Goal: Task Accomplishment & Management: Manage account settings

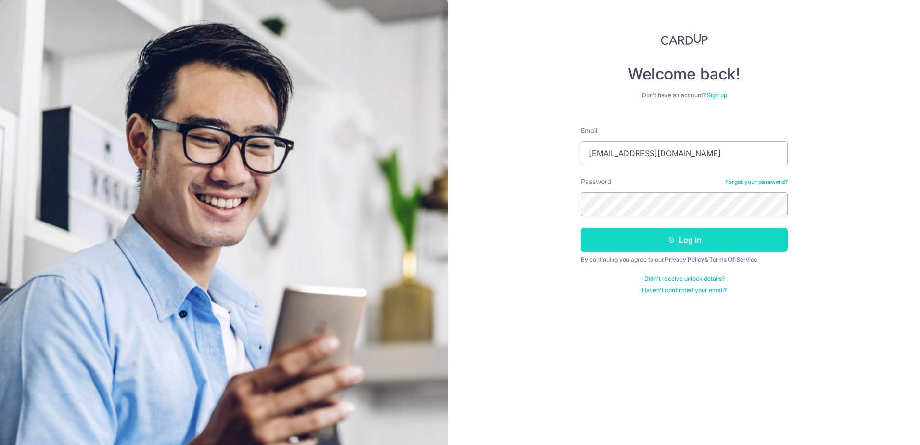
click at [677, 244] on button "Log in" at bounding box center [684, 240] width 207 height 24
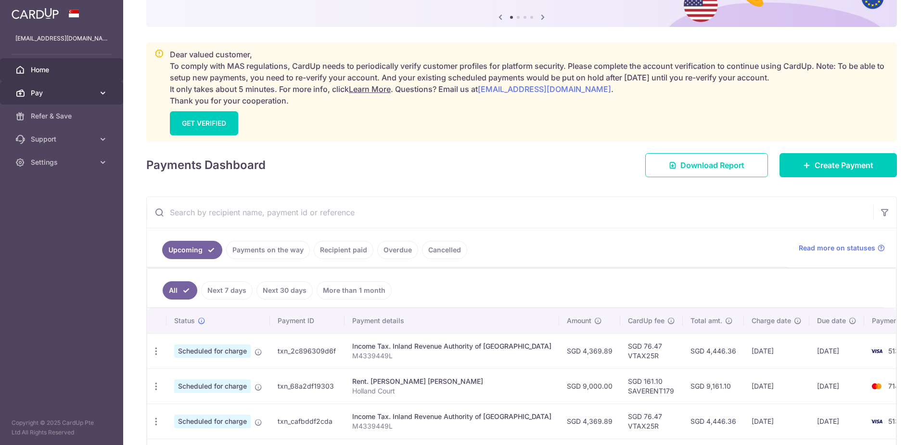
click at [99, 97] on icon at bounding box center [103, 93] width 10 height 10
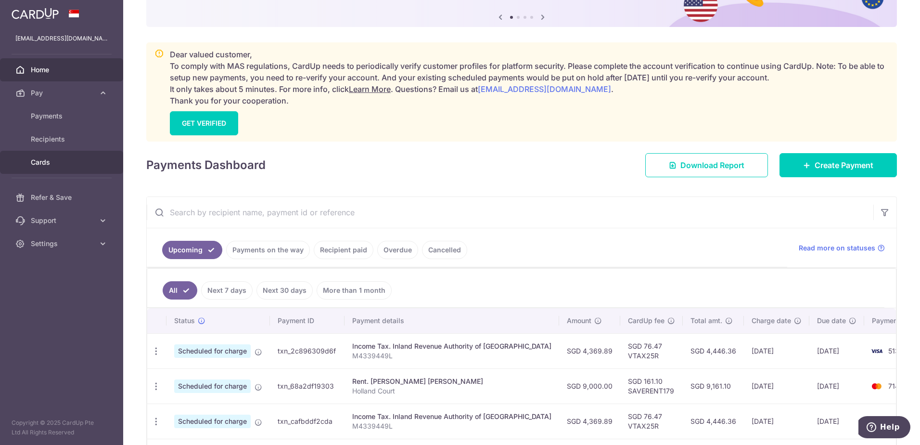
click at [44, 161] on span "Cards" at bounding box center [63, 162] width 64 height 10
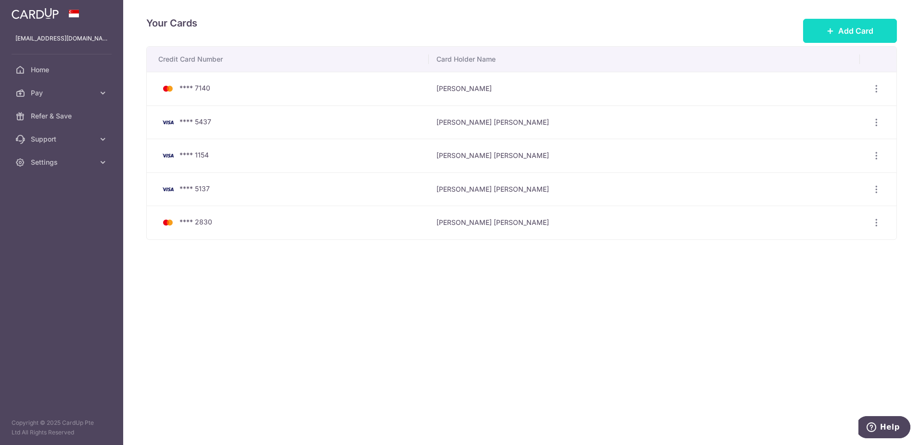
click at [843, 36] on span "Add Card" at bounding box center [855, 31] width 35 height 12
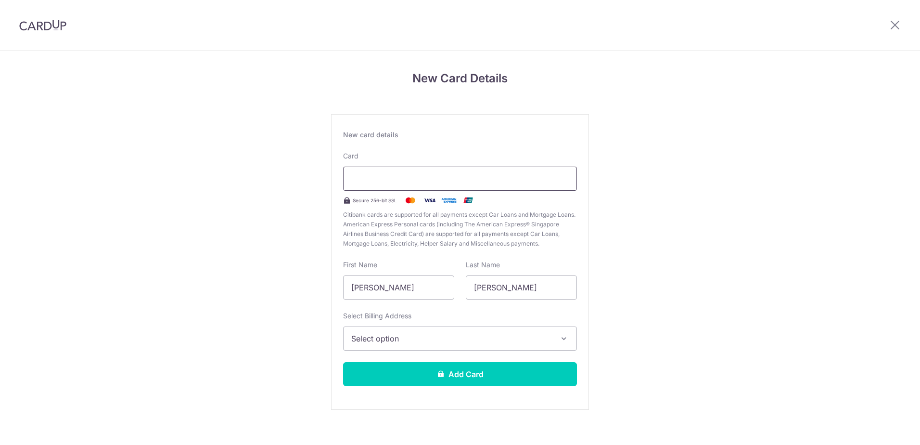
click at [402, 185] on div at bounding box center [460, 178] width 234 height 24
click at [436, 344] on button "Select option" at bounding box center [460, 338] width 234 height 24
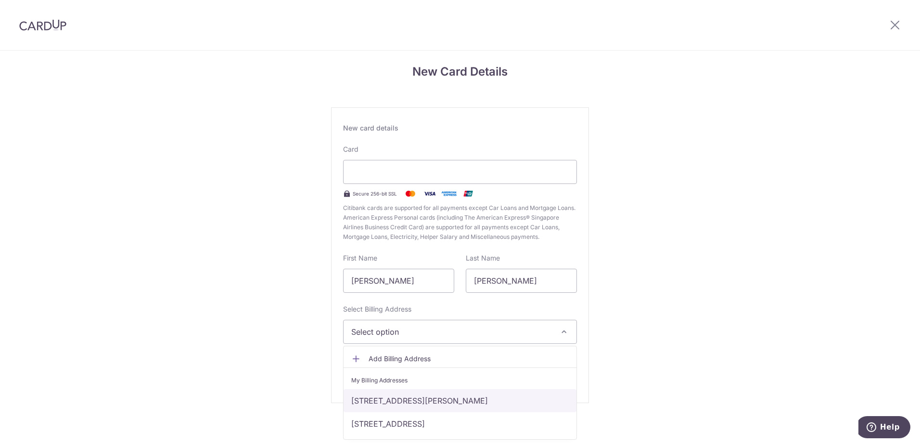
scroll to position [10, 0]
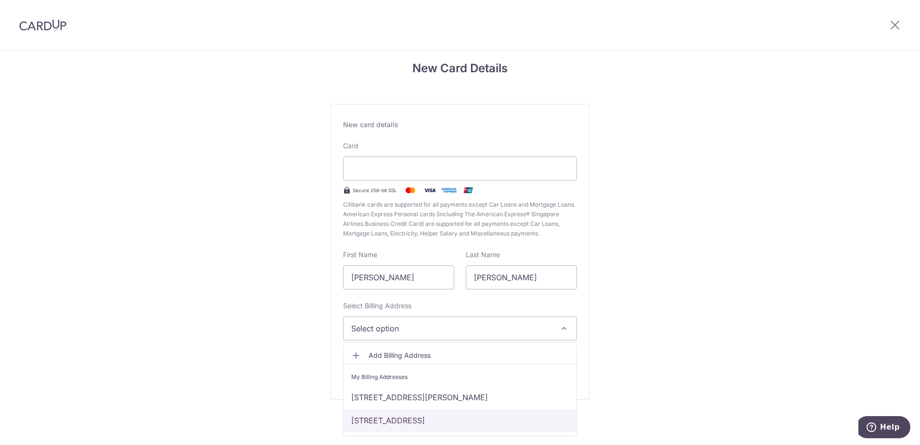
click at [426, 418] on link "144 Holland Road, #05-146 Holland Court, Singapore, Singapore-278576" at bounding box center [460, 419] width 233 height 23
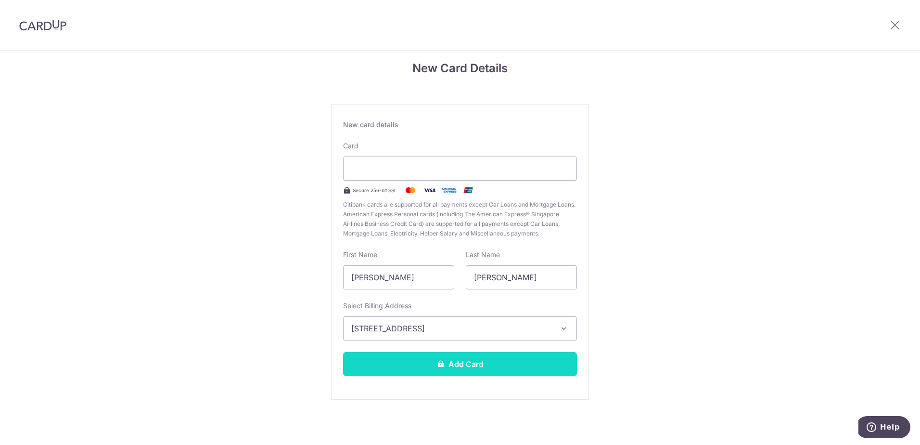
click at [441, 365] on icon at bounding box center [441, 363] width 8 height 8
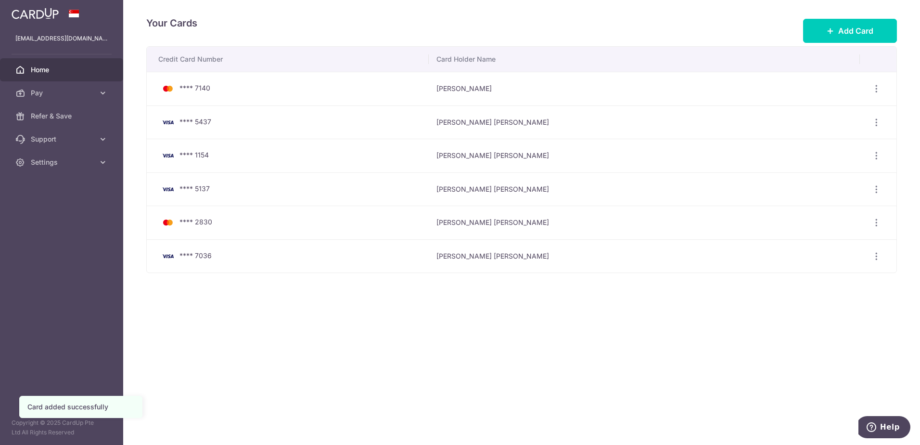
click at [61, 72] on span "Home" at bounding box center [63, 70] width 64 height 10
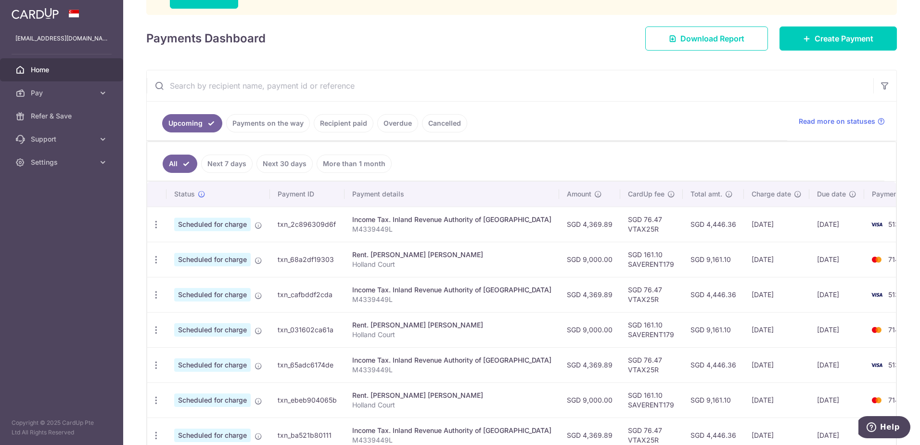
scroll to position [241, 0]
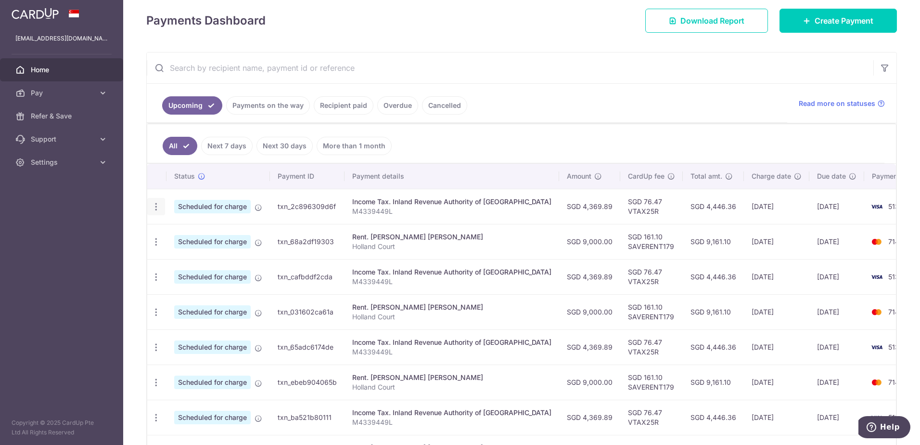
click at [160, 205] on icon "button" at bounding box center [156, 207] width 10 height 10
click at [189, 231] on span "Update payment" at bounding box center [207, 233] width 65 height 12
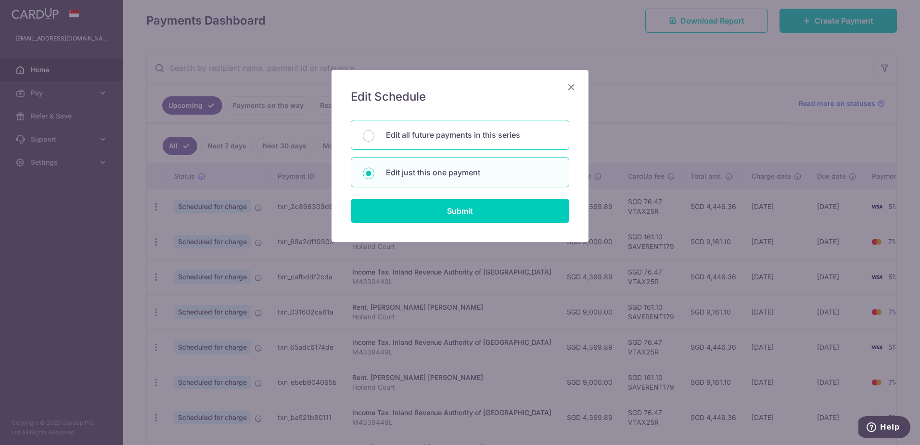
click at [414, 143] on div "Edit all future payments in this series" at bounding box center [460, 135] width 218 height 30
radio input "true"
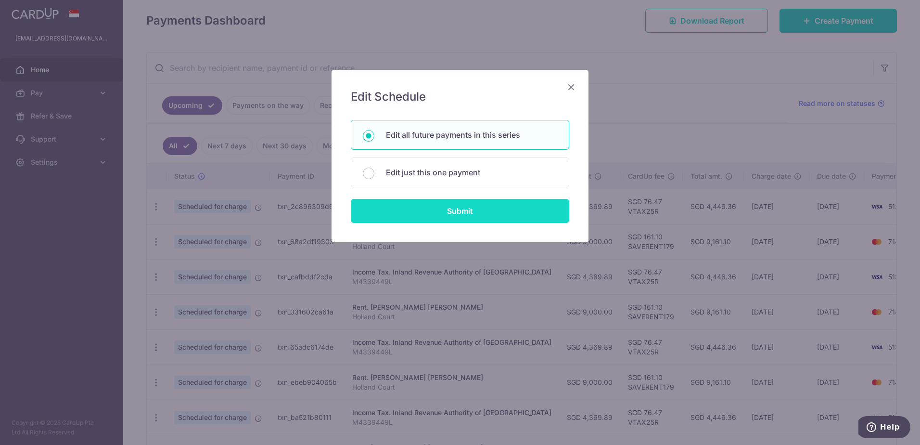
click at [445, 211] on input "Submit" at bounding box center [460, 211] width 218 height 24
radio input "true"
type input "4,369.89"
type input "M4339449L"
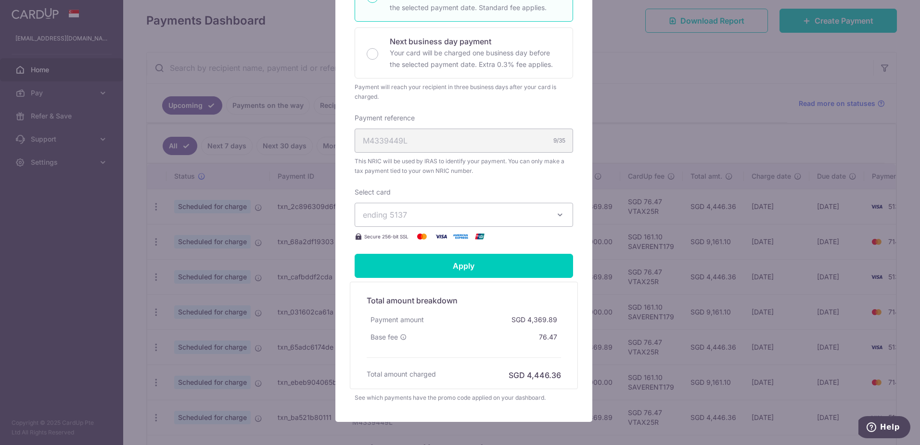
click at [423, 218] on span "ending 5137" at bounding box center [455, 215] width 185 height 12
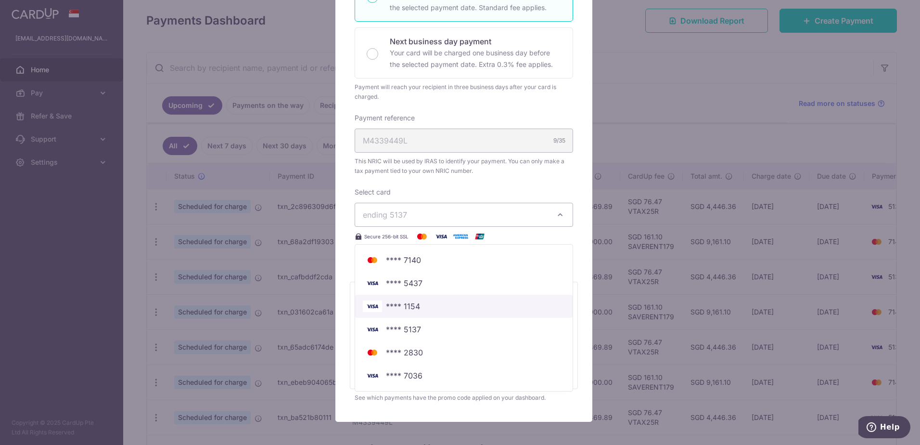
scroll to position [287, 0]
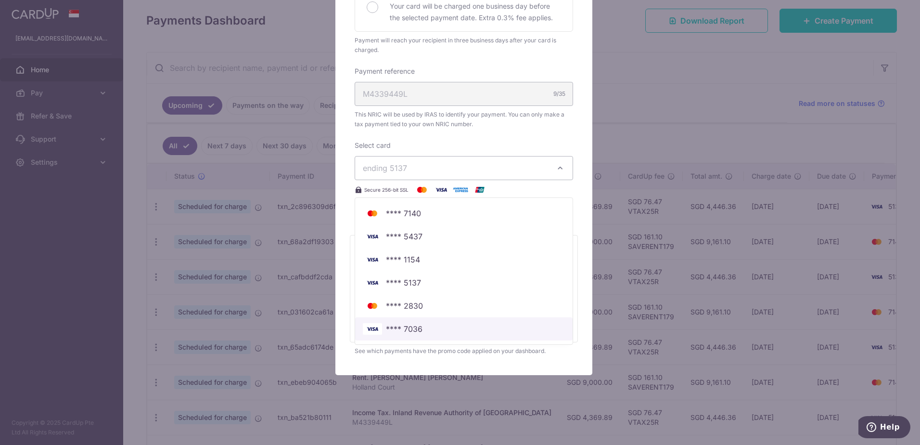
click at [428, 324] on span "**** 7036" at bounding box center [464, 329] width 202 height 12
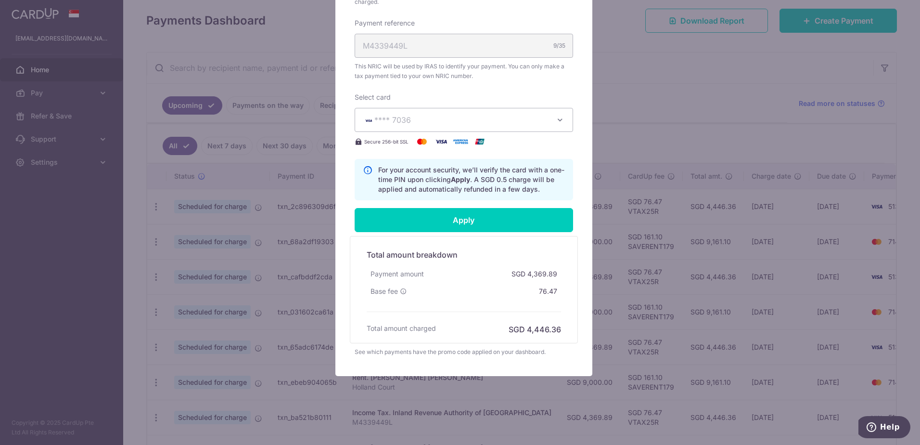
scroll to position [336, 0]
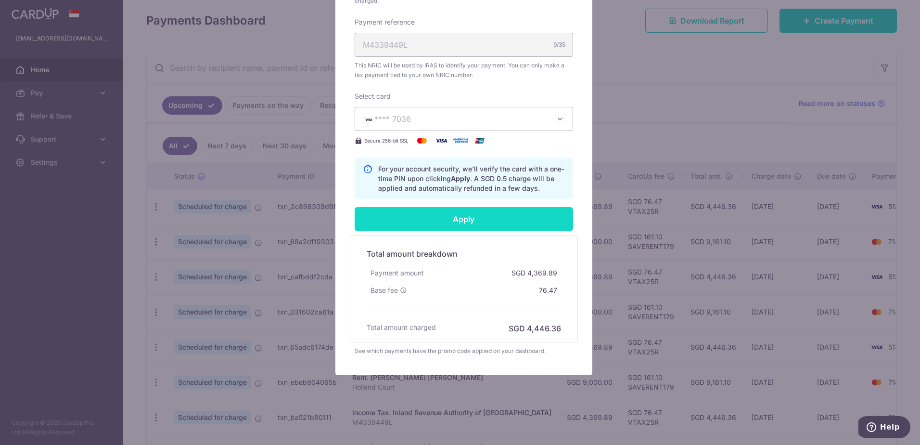
click at [470, 219] on input "Apply" at bounding box center [464, 219] width 218 height 24
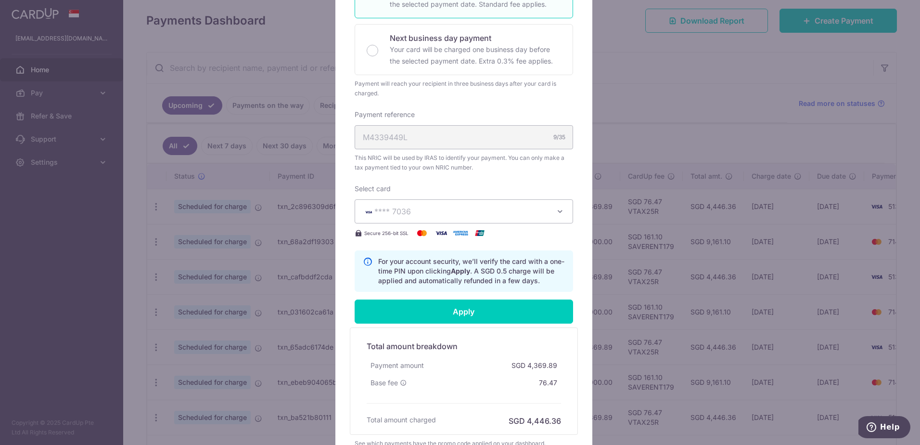
scroll to position [192, 0]
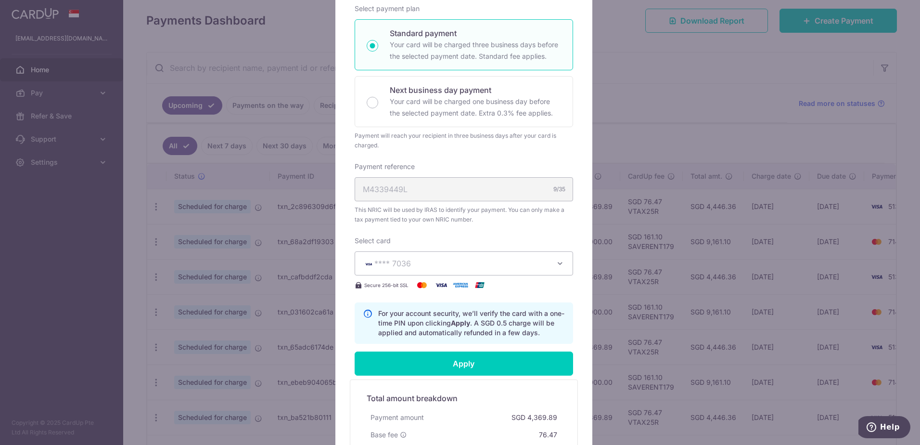
type input "Successfully Applied"
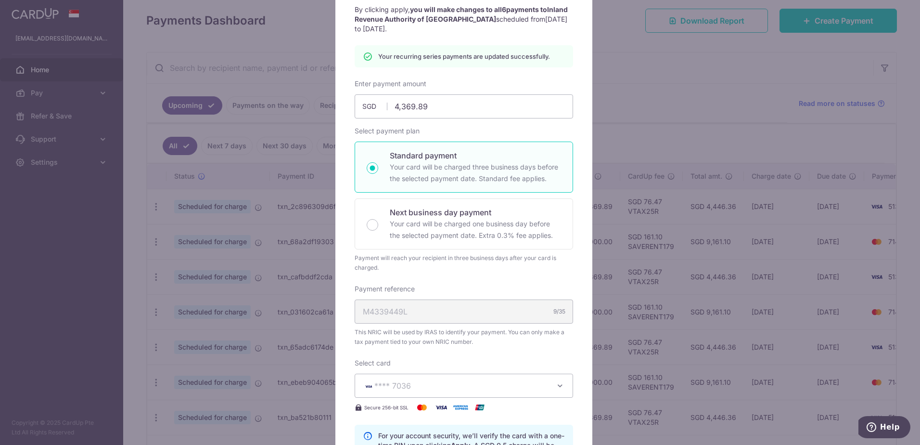
scroll to position [48, 0]
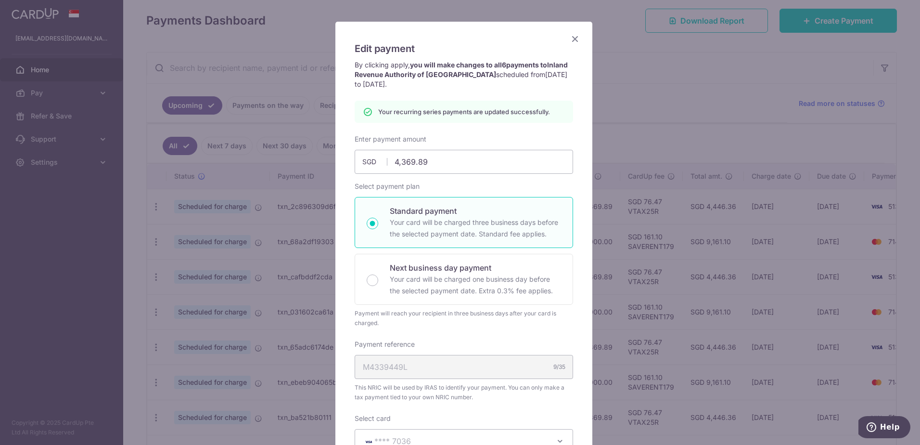
click at [572, 36] on icon "Close" at bounding box center [575, 39] width 12 height 12
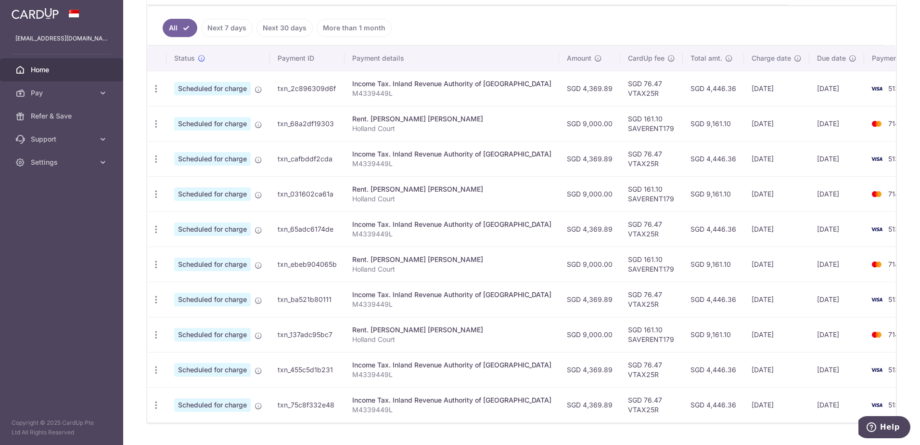
scroll to position [385, 0]
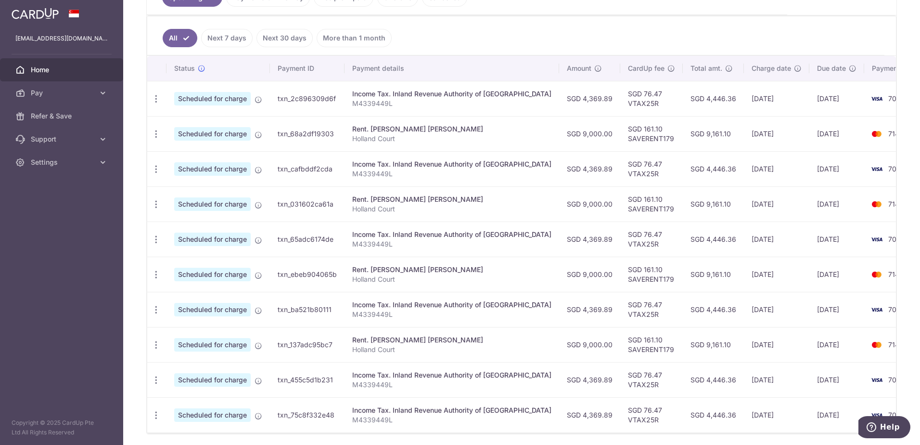
scroll to position [252, 0]
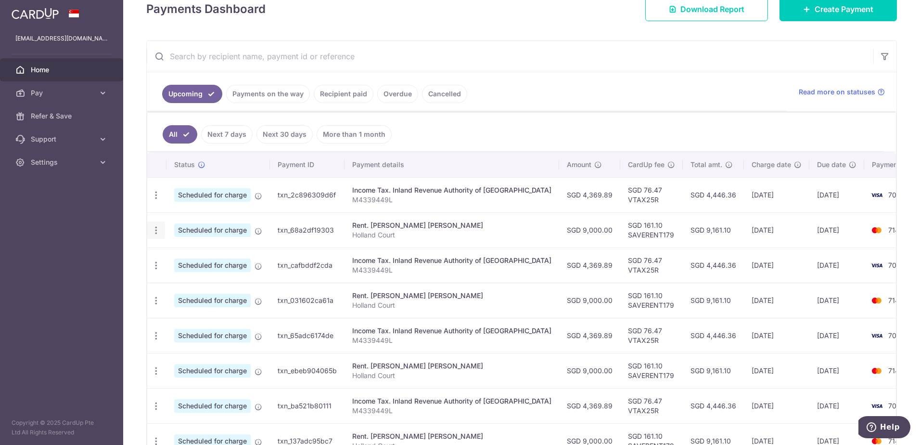
click at [155, 229] on icon "button" at bounding box center [156, 230] width 10 height 10
click at [194, 253] on span "Update payment" at bounding box center [207, 257] width 65 height 12
radio input "true"
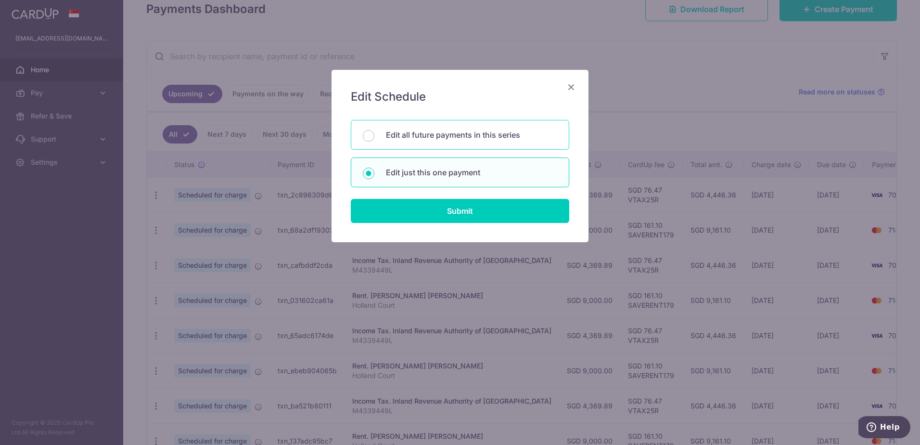
click at [454, 140] on p "Edit all future payments in this series" at bounding box center [471, 135] width 171 height 12
click at [374, 140] on input "Edit all future payments in this series" at bounding box center [369, 136] width 12 height 12
radio input "true"
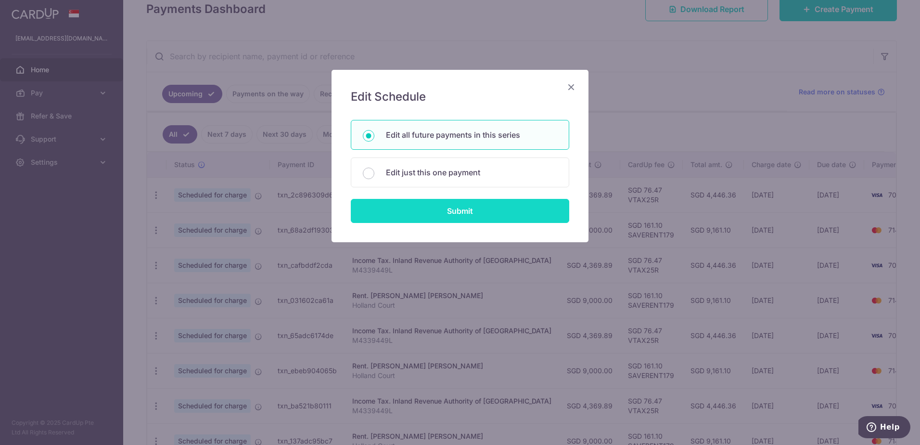
click at [459, 203] on input "Submit" at bounding box center [460, 211] width 218 height 24
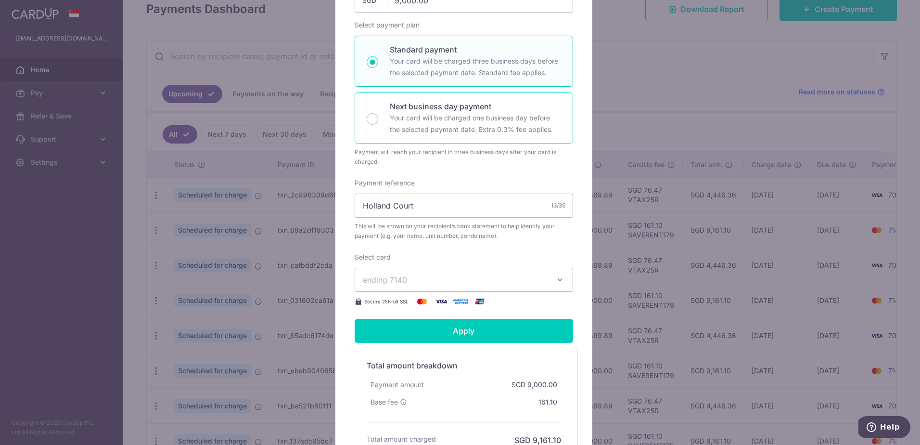
scroll to position [192, 0]
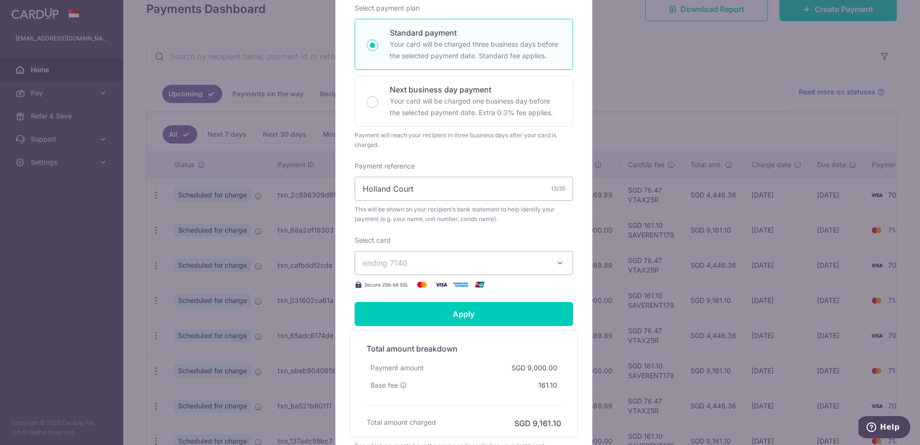
click at [435, 264] on span "ending 7140" at bounding box center [455, 263] width 185 height 12
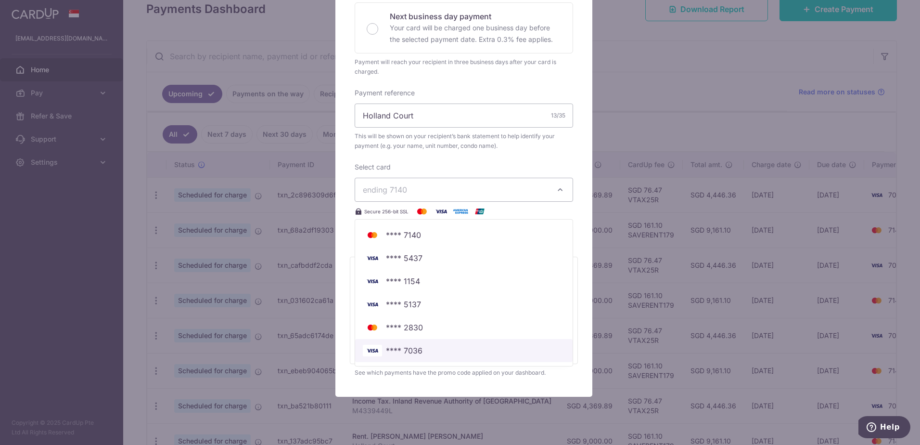
scroll to position [287, 0]
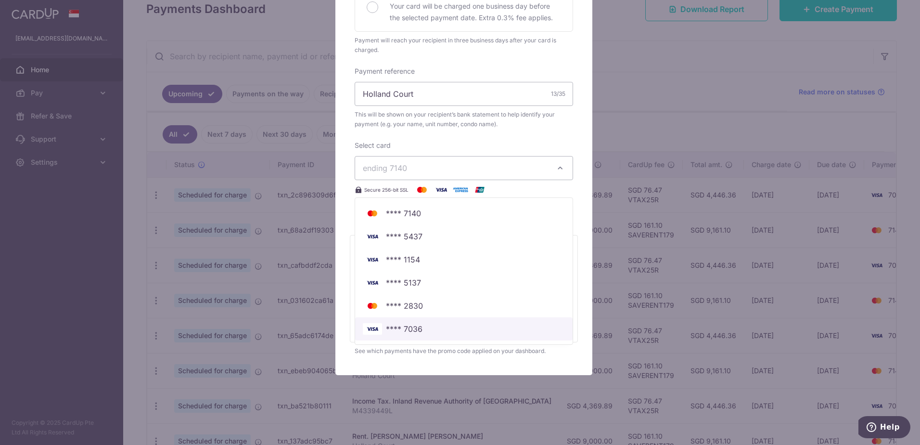
click at [429, 330] on span "**** 7036" at bounding box center [464, 329] width 202 height 12
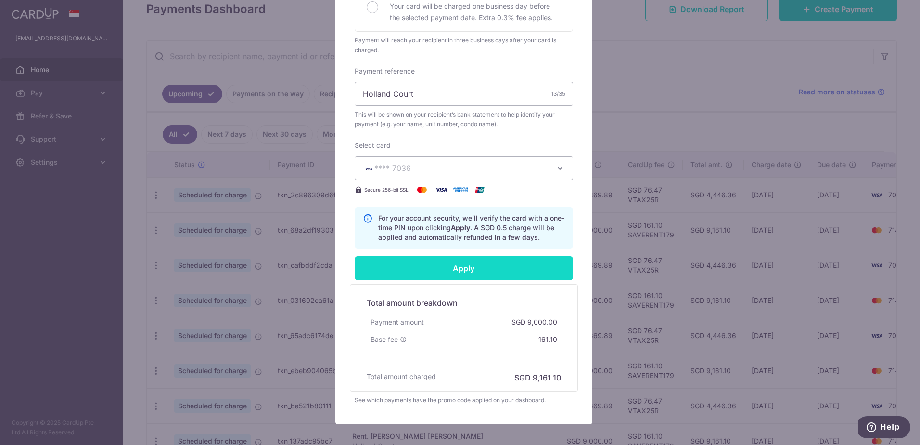
click at [472, 268] on input "Apply" at bounding box center [464, 268] width 218 height 24
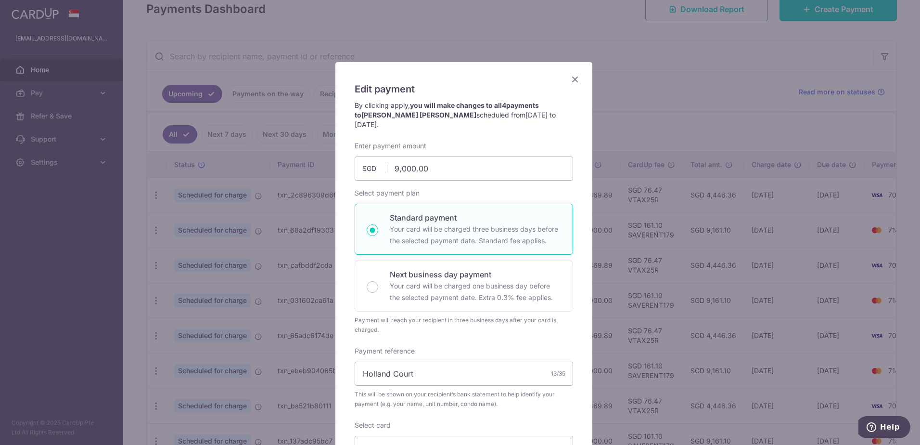
scroll to position [0, 0]
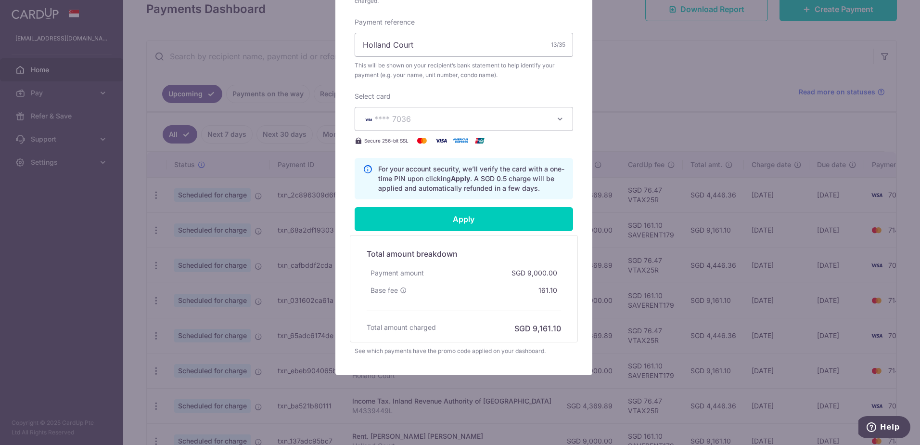
type input "Successfully Applied"
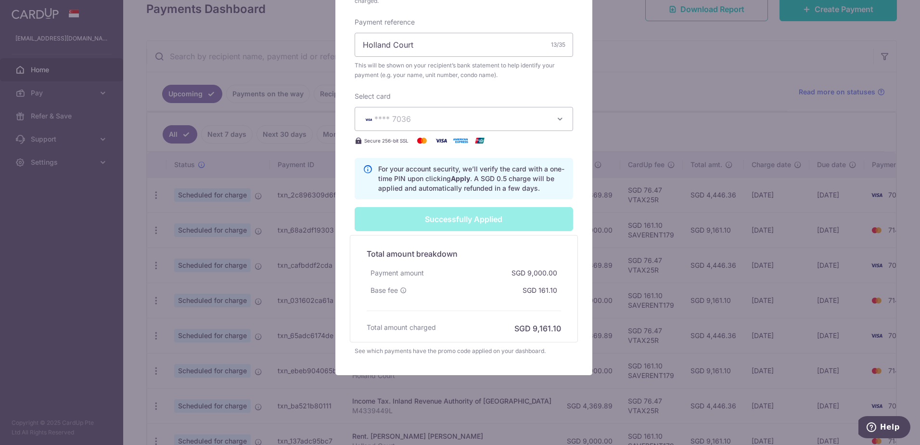
scroll to position [33, 0]
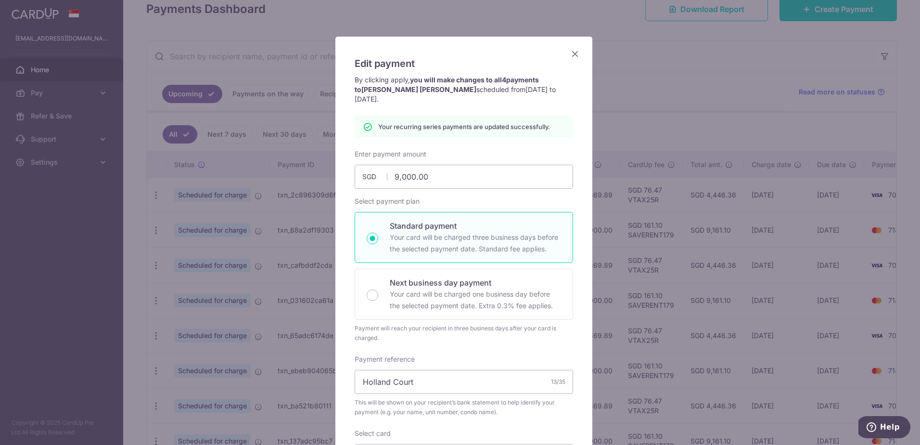
click at [575, 55] on icon "Close" at bounding box center [575, 54] width 12 height 12
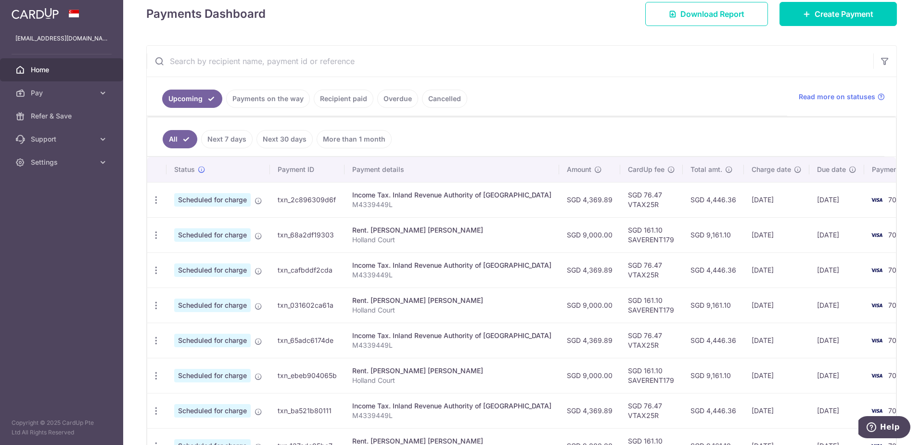
scroll to position [243, 0]
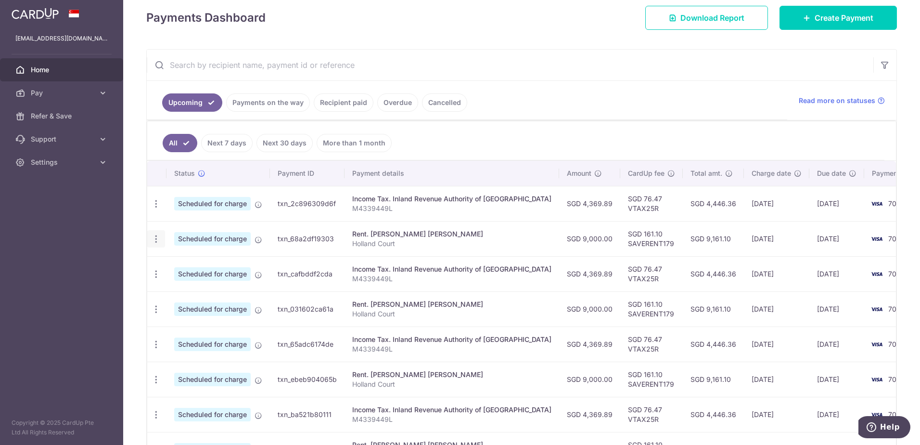
click at [152, 235] on icon "button" at bounding box center [156, 239] width 10 height 10
click at [195, 268] on span "Update payment" at bounding box center [207, 265] width 65 height 12
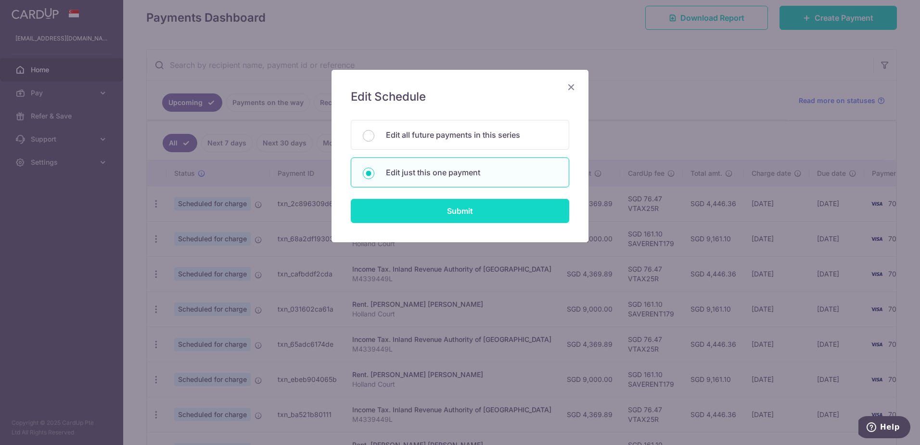
click at [437, 214] on input "Submit" at bounding box center [460, 211] width 218 height 24
radio input "true"
type input "9,000.00"
type input "[DATE]"
type input "Holland Court"
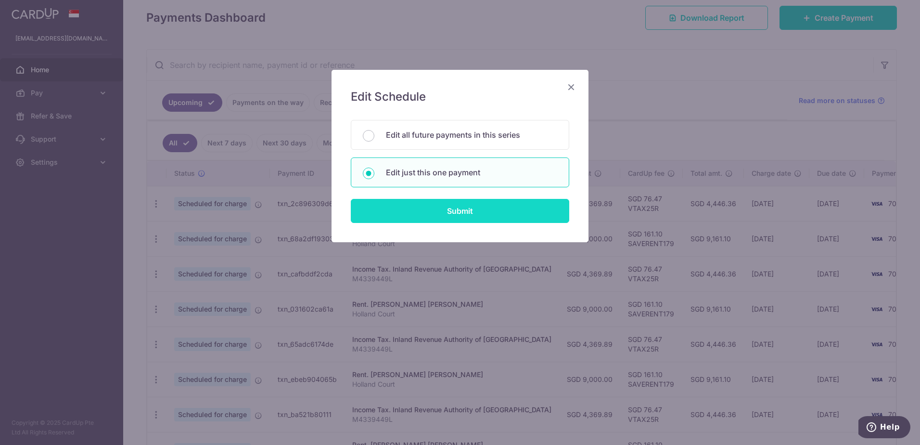
type input "SAVERENT179"
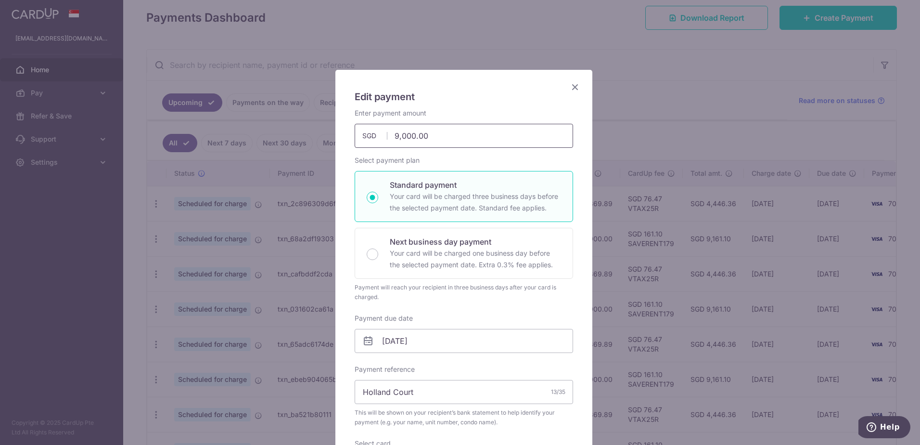
drag, startPoint x: 430, startPoint y: 130, endPoint x: 358, endPoint y: 128, distance: 71.7
click at [358, 128] on input "9,000.00" at bounding box center [464, 136] width 218 height 24
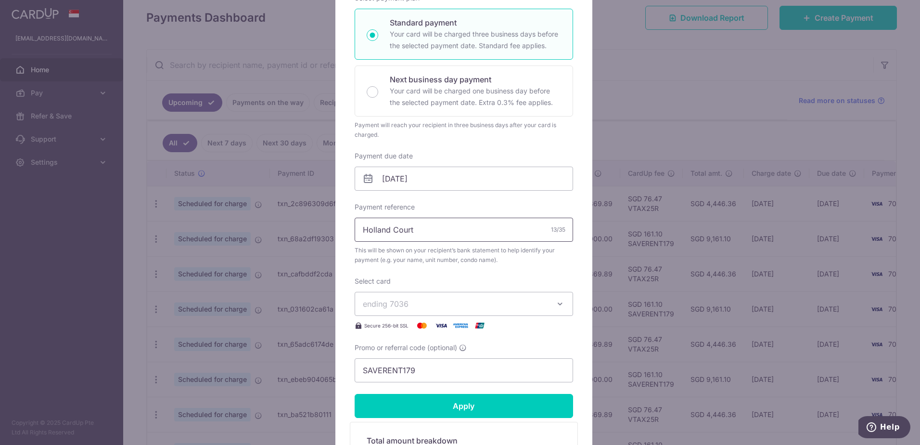
scroll to position [192, 0]
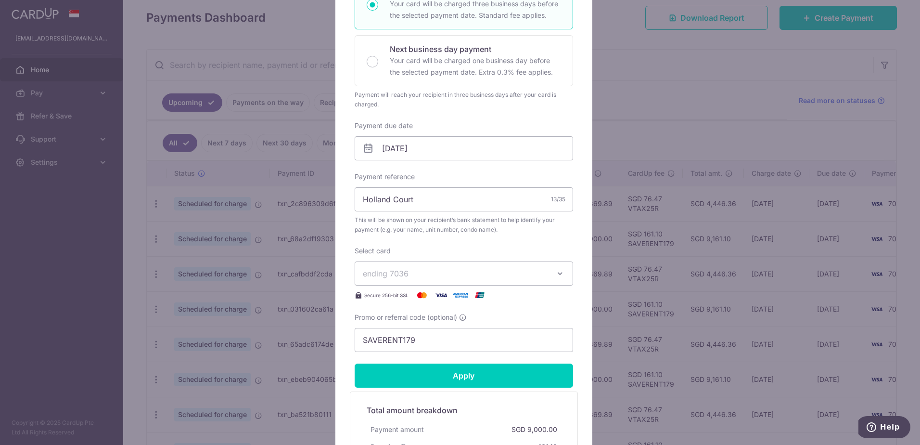
type input "12,000.00"
click at [421, 275] on span "ending 7036" at bounding box center [455, 273] width 185 height 12
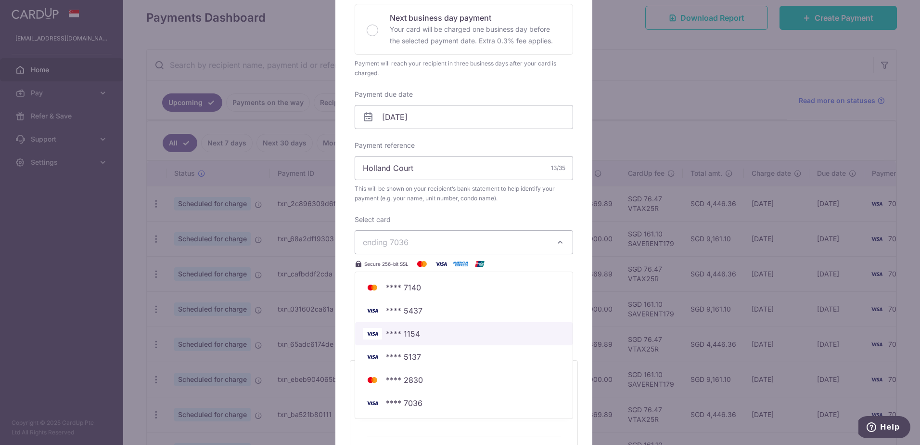
scroll to position [241, 0]
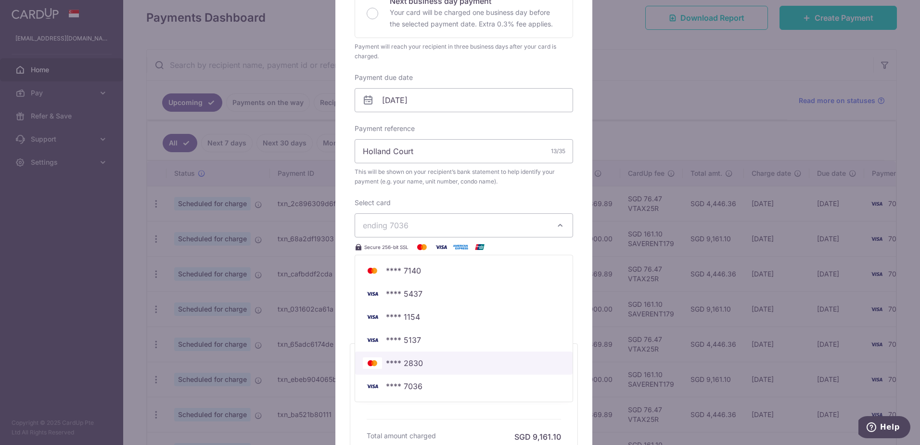
click at [434, 361] on span "**** 2830" at bounding box center [464, 363] width 202 height 12
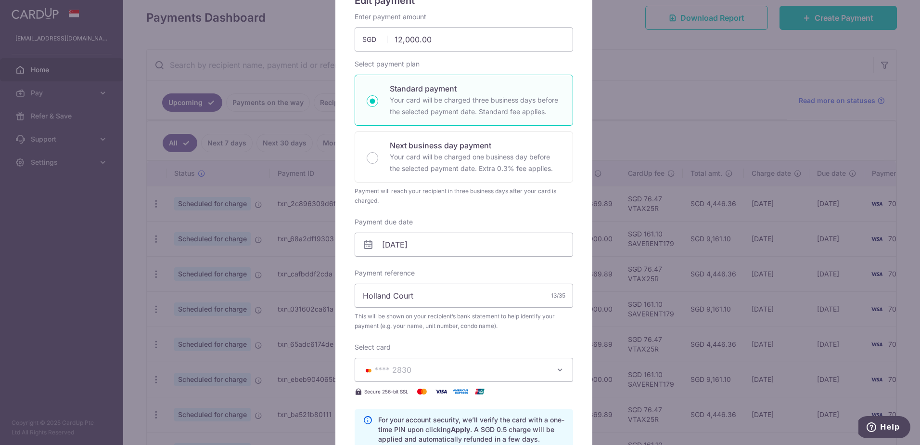
scroll to position [337, 0]
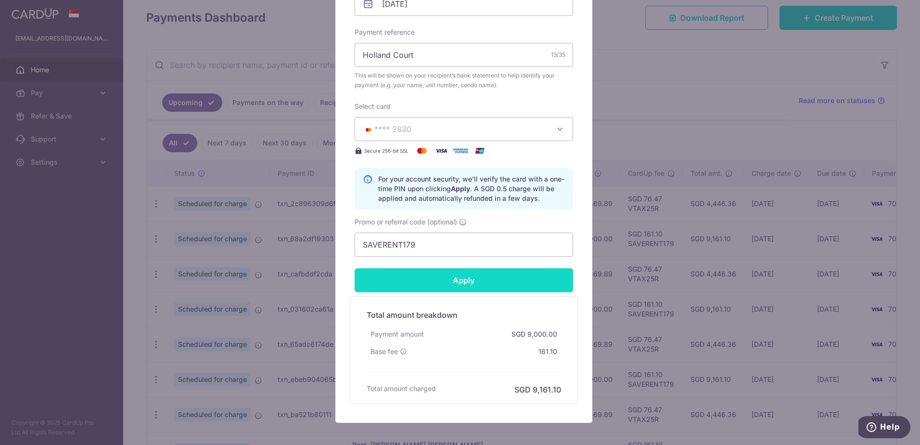
click at [471, 282] on input "Apply" at bounding box center [464, 280] width 218 height 24
type input "Successfully Applied"
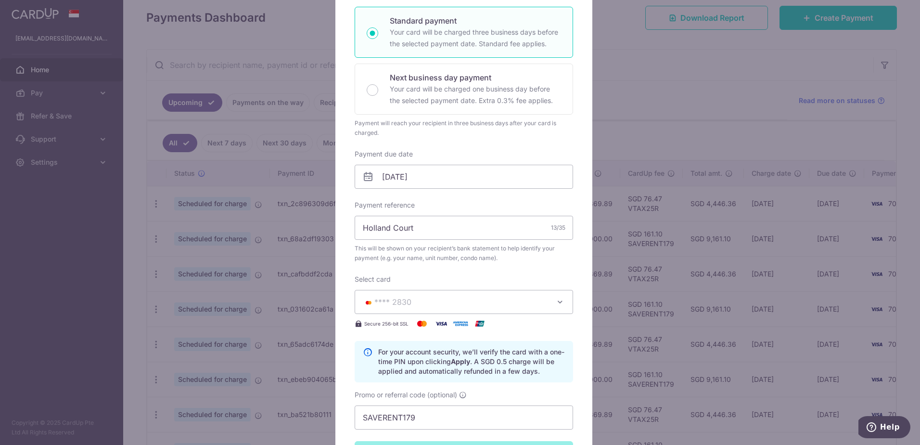
scroll to position [81, 0]
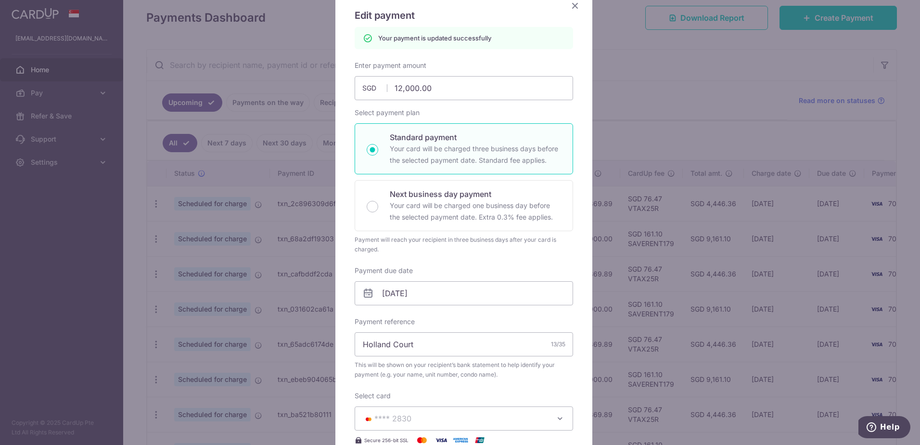
click at [569, 4] on icon "Close" at bounding box center [575, 6] width 12 height 12
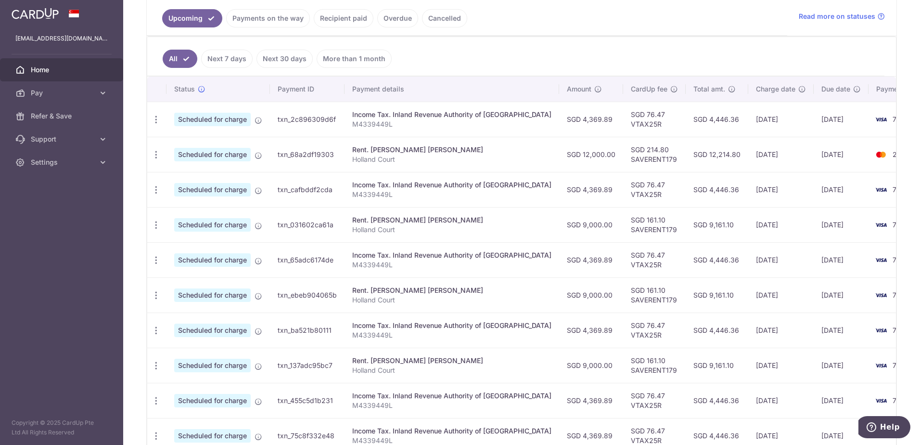
scroll to position [348, 0]
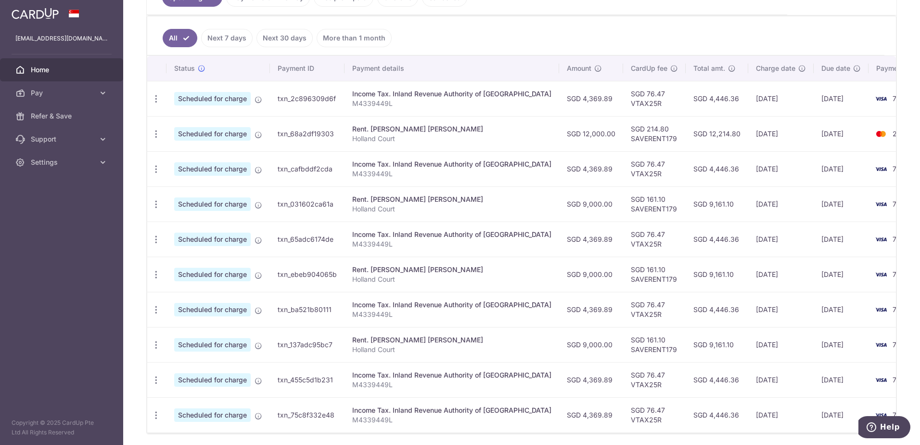
drag, startPoint x: 581, startPoint y: 207, endPoint x: 532, endPoint y: 207, distance: 49.6
click at [559, 207] on td "SGD 9,000.00" at bounding box center [591, 203] width 64 height 35
click at [160, 203] on icon "button" at bounding box center [156, 204] width 10 height 10
click at [197, 231] on span "Update payment" at bounding box center [207, 231] width 65 height 12
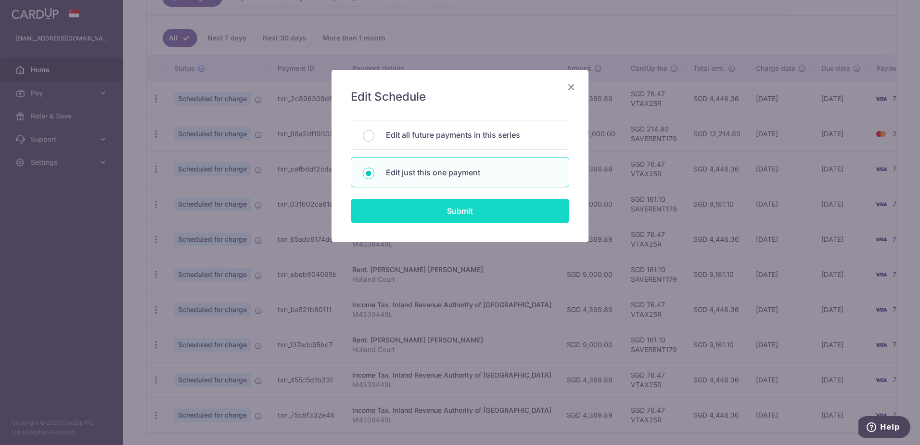
click at [428, 210] on input "Submit" at bounding box center [460, 211] width 218 height 24
radio input "true"
type input "9,000.00"
type input "[DATE]"
type input "Holland Court"
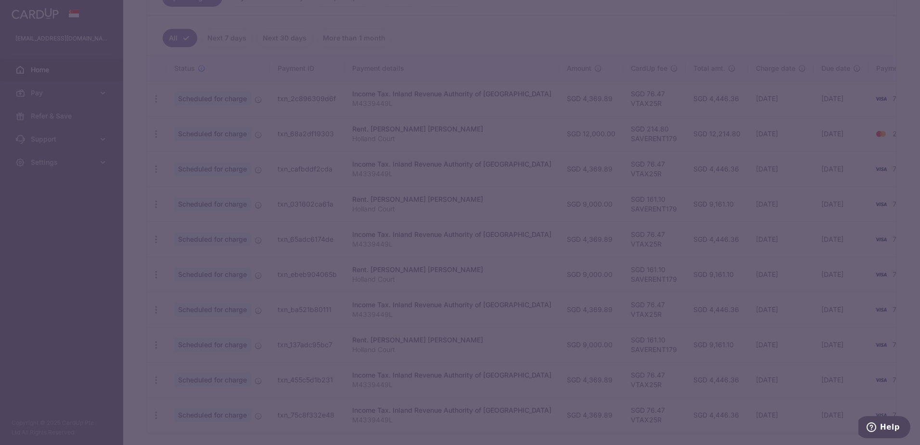
type input "SAVERENT179"
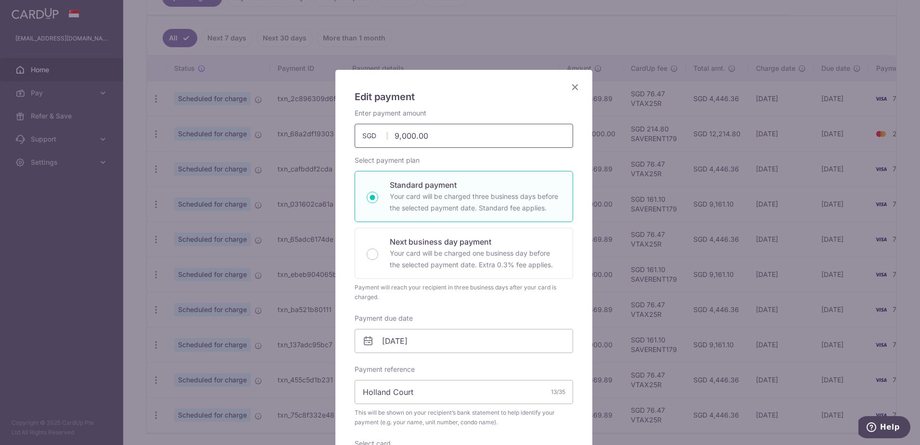
drag, startPoint x: 442, startPoint y: 135, endPoint x: 346, endPoint y: 133, distance: 95.8
click at [349, 133] on div "Enter payment amount 9,000.00 9000.00 SGD To change the payment amount, please …" at bounding box center [464, 127] width 230 height 39
type input "6,000.00"
click at [509, 112] on div "Enter payment amount 6,000.00 6000.00 SGD To change the payment amount, please …" at bounding box center [464, 127] width 218 height 39
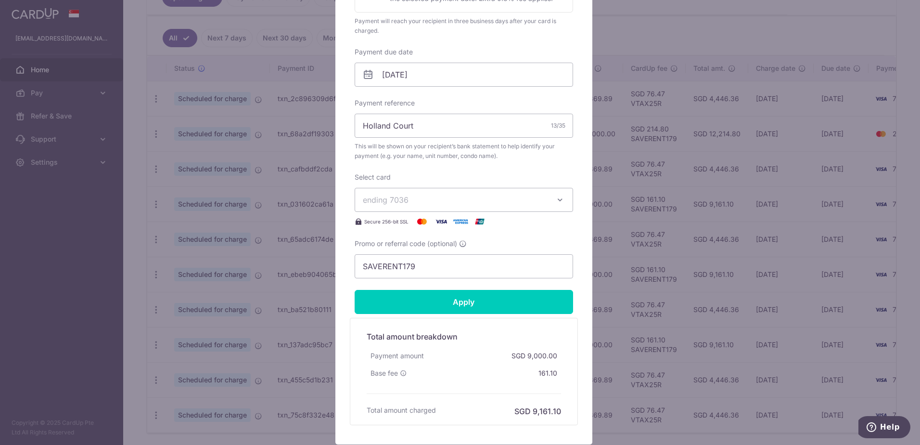
scroll to position [289, 0]
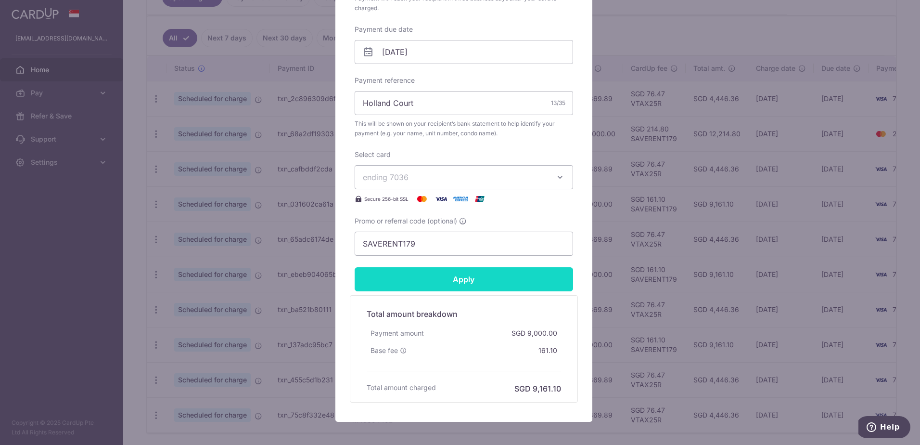
click at [504, 273] on input "Apply" at bounding box center [464, 279] width 218 height 24
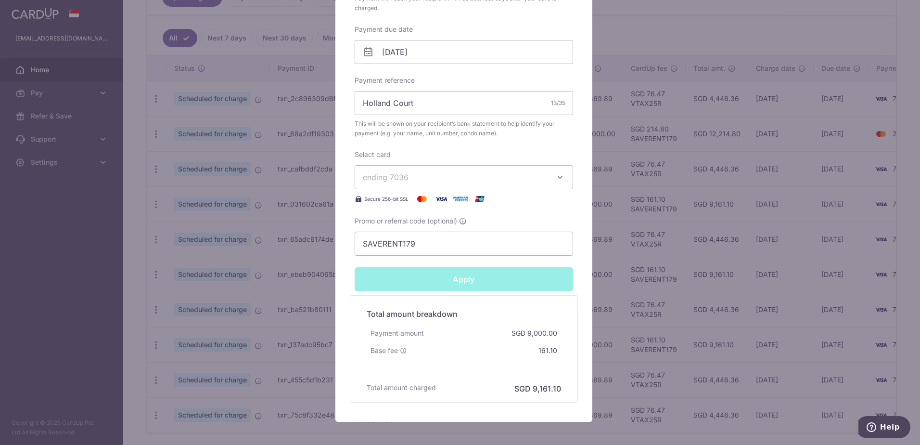
type input "Successfully Applied"
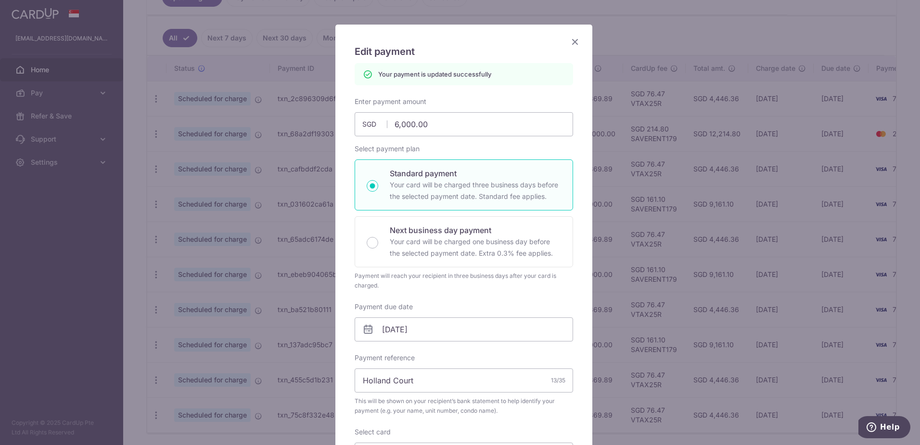
scroll to position [0, 0]
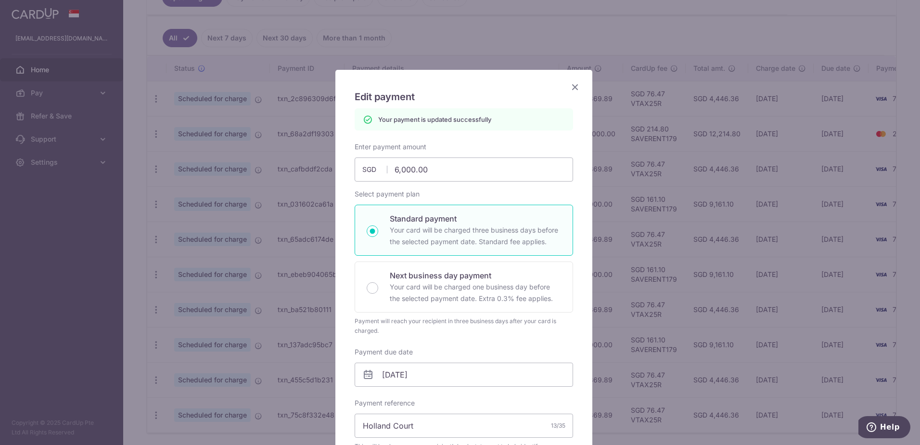
click at [574, 84] on icon "Close" at bounding box center [575, 87] width 12 height 12
